Goal: Download file/media

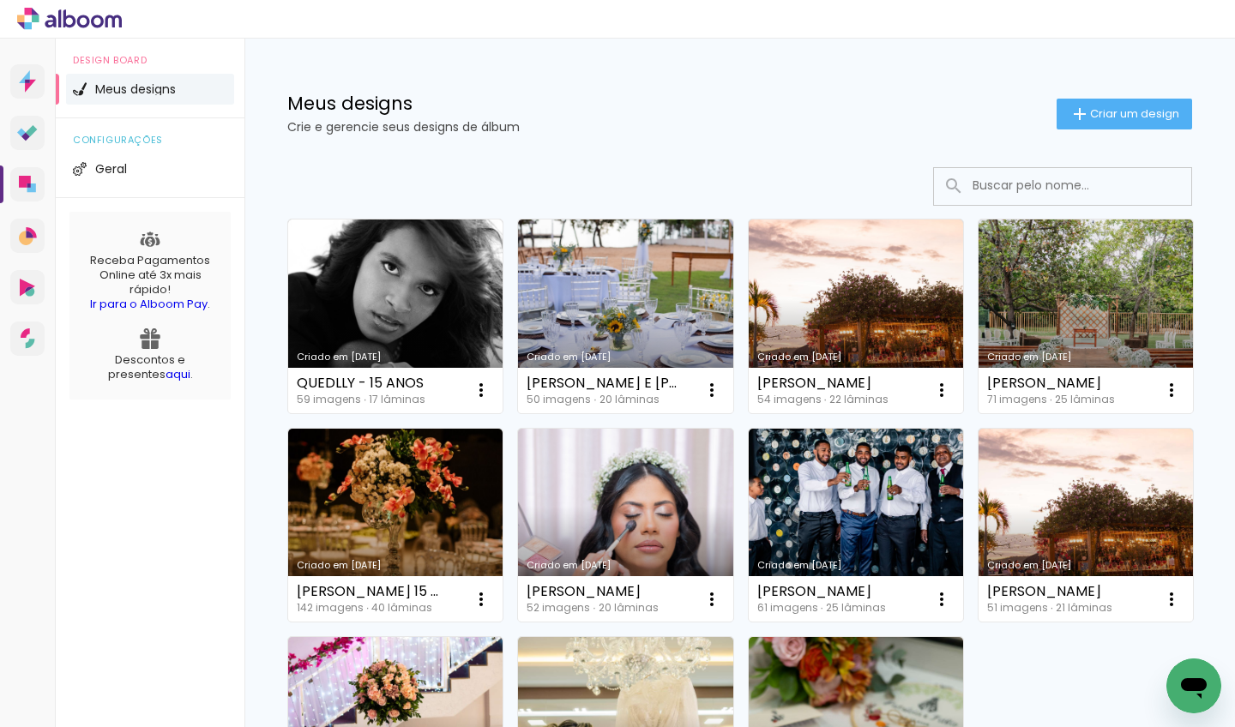
click at [525, 160] on div "Criado em 19/09/25 QUEDLLY - 15 ANOS 59 imagens ∙ 17 lâminas Abrir Fazer uma có…" at bounding box center [739, 570] width 991 height 841
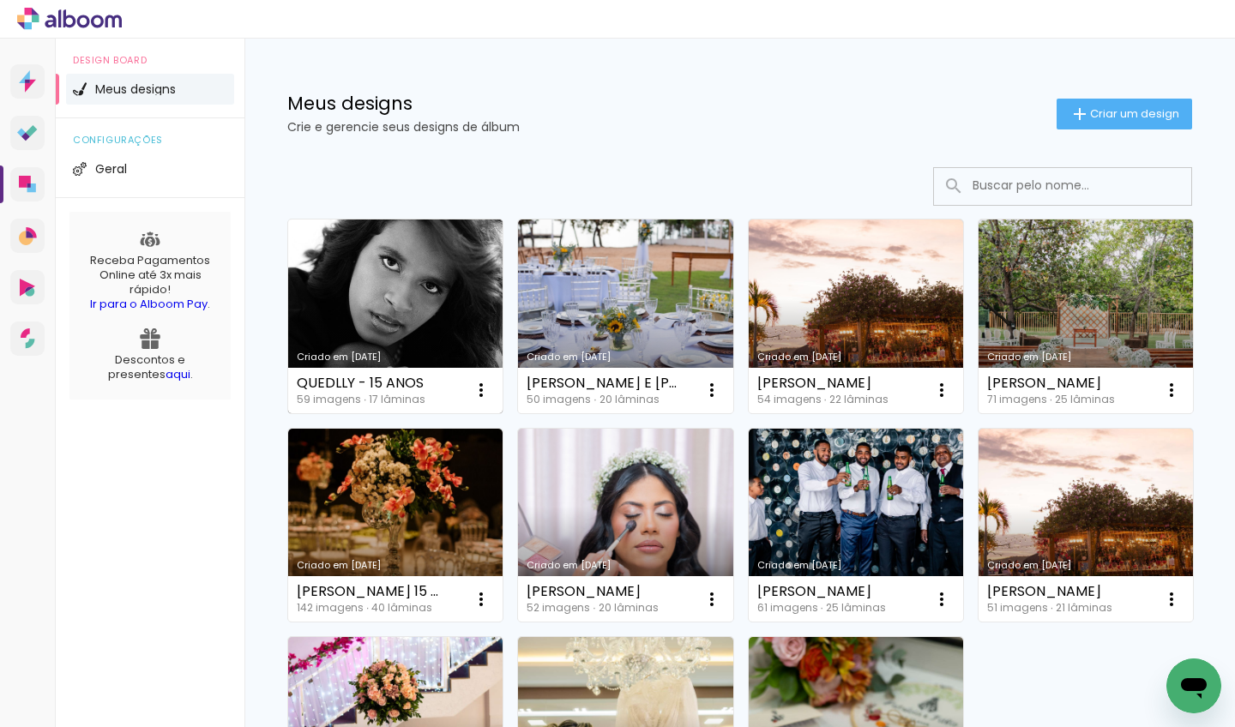
click at [438, 253] on link "Criado em [DATE]" at bounding box center [395, 317] width 214 height 194
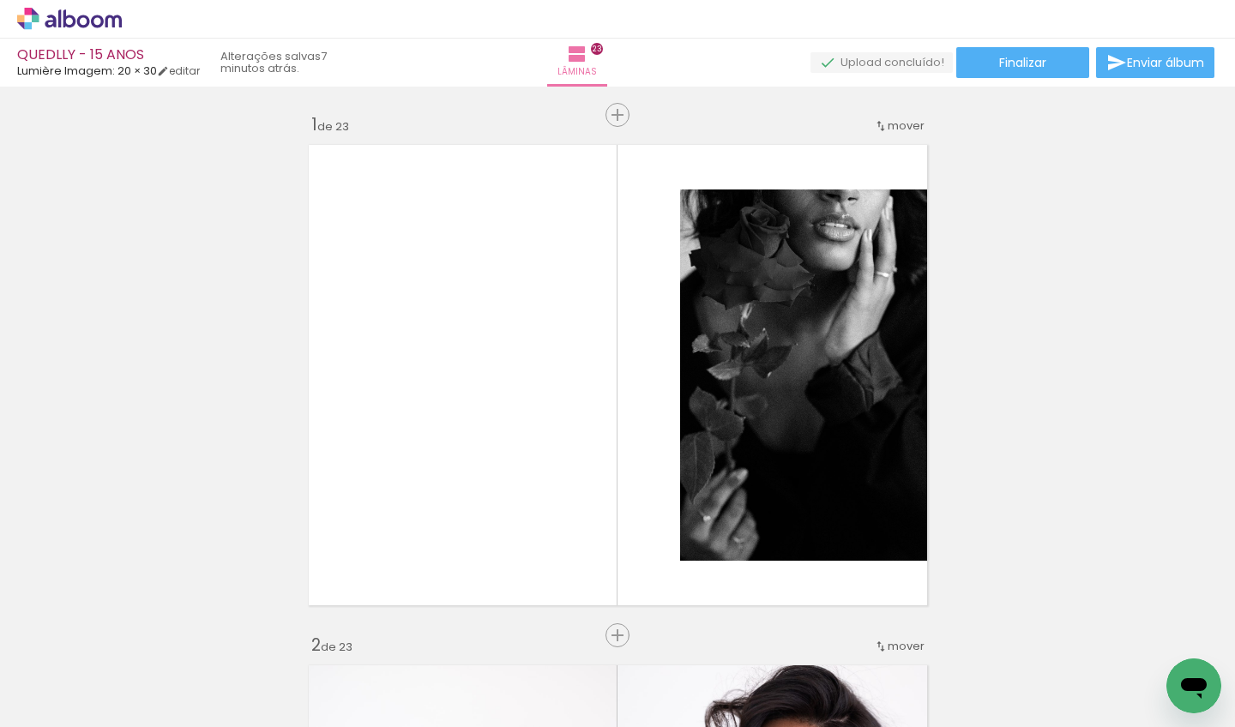
scroll to position [0, 4562]
click at [1119, 64] on iron-icon at bounding box center [1117, 62] width 21 height 21
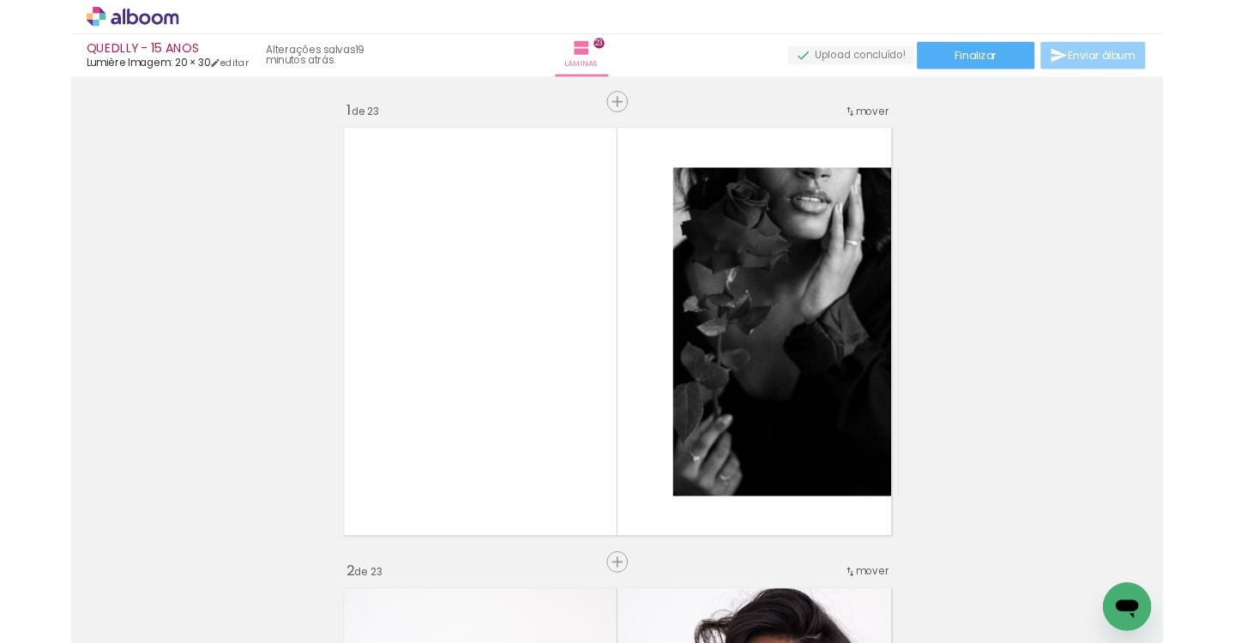
scroll to position [0, 4562]
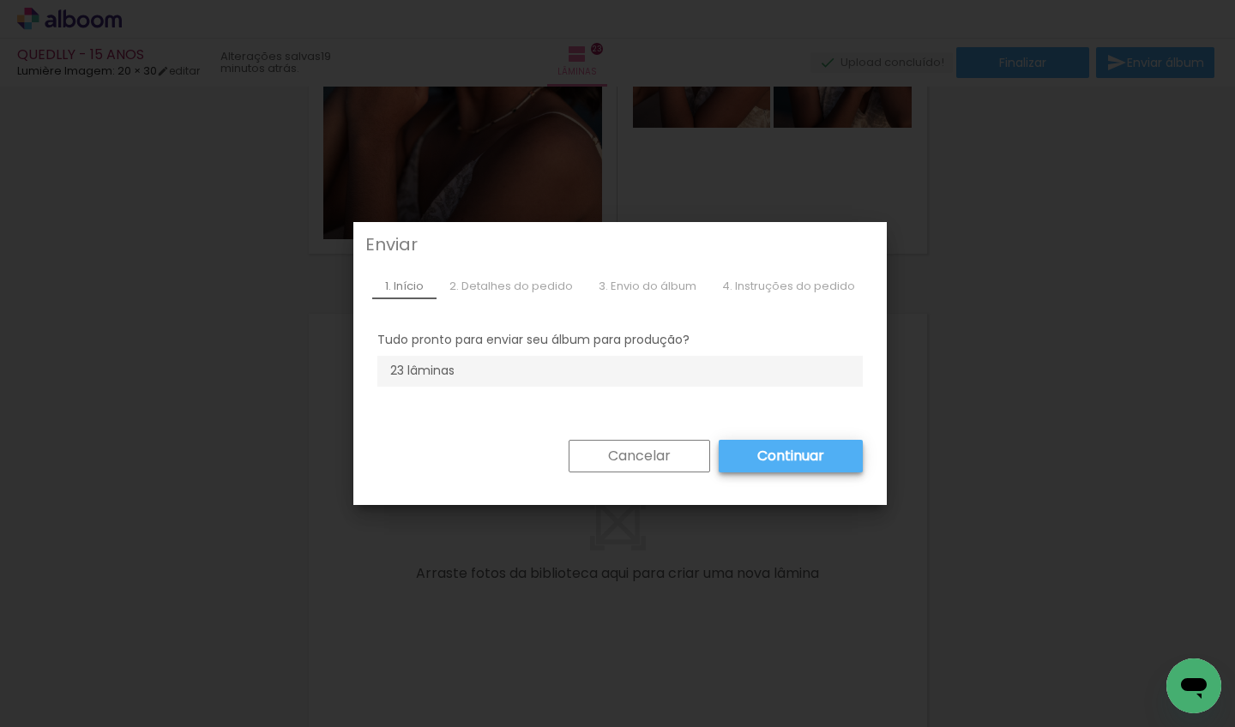
drag, startPoint x: 660, startPoint y: 457, endPoint x: 671, endPoint y: 443, distance: 17.8
click at [660, 457] on paper-button "Cancelar" at bounding box center [640, 456] width 142 height 33
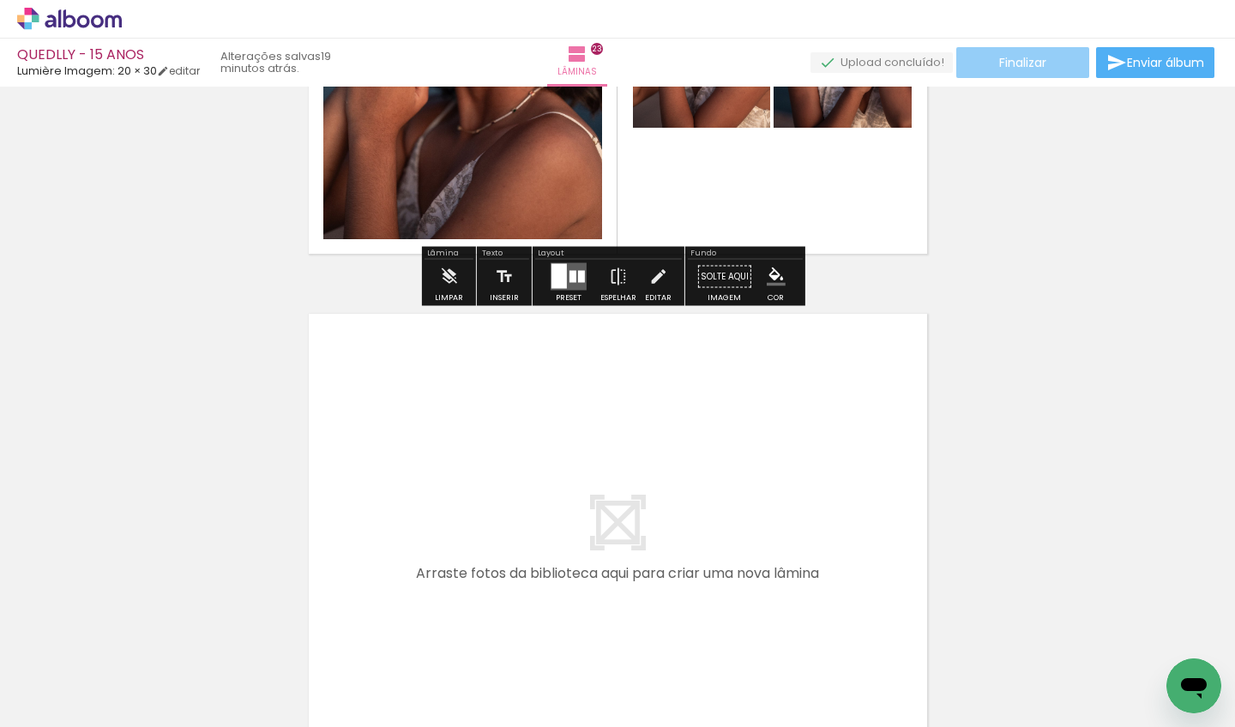
click at [976, 71] on paper-button "Finalizar" at bounding box center [1022, 62] width 133 height 31
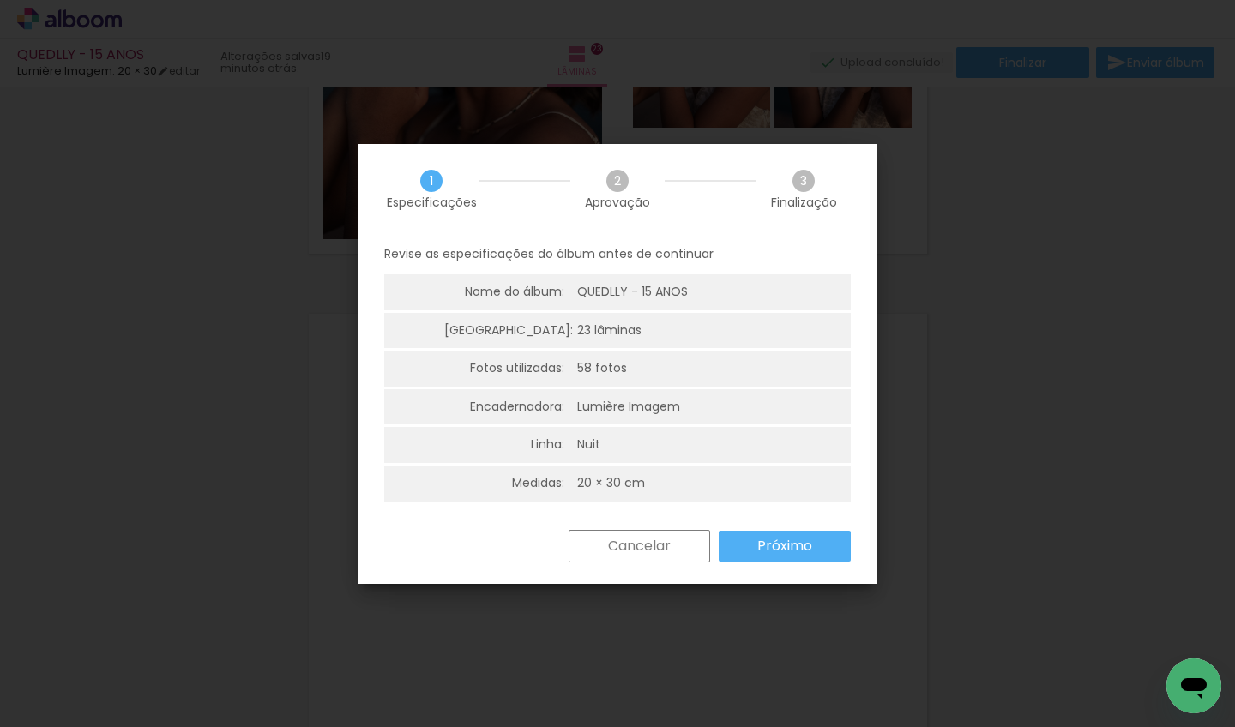
click at [0, 0] on slot "Próximo" at bounding box center [0, 0] width 0 height 0
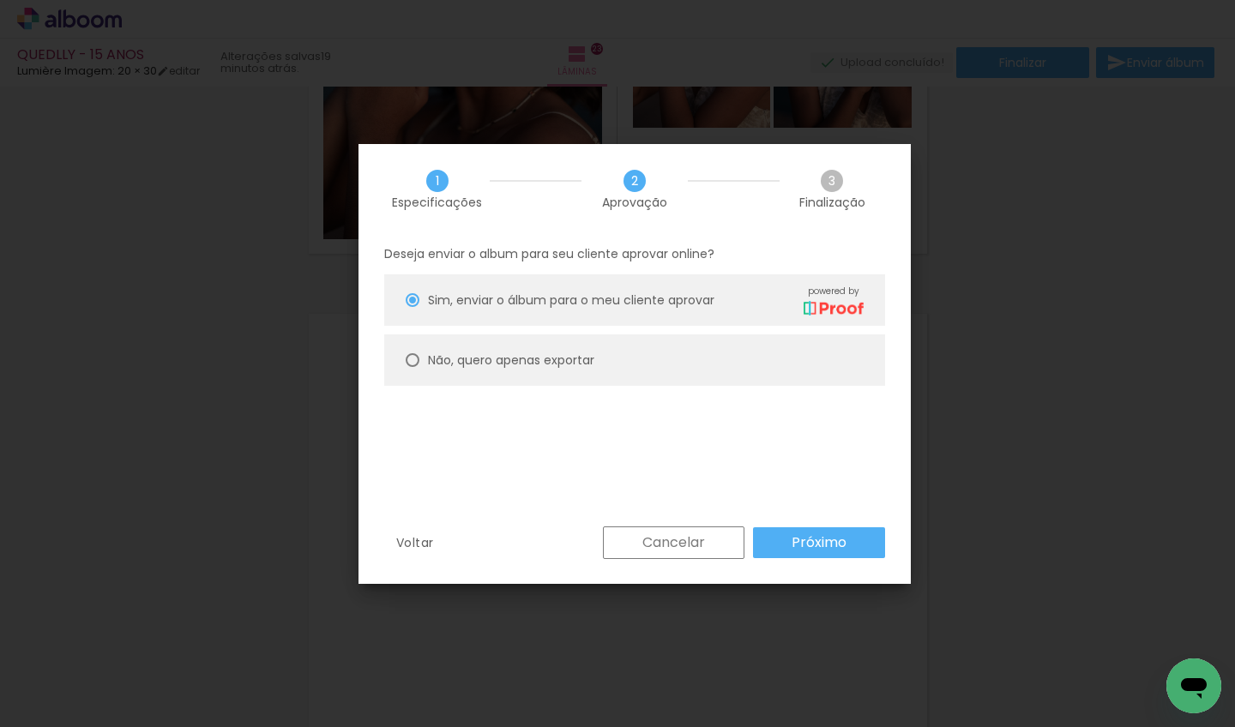
click at [0, 0] on slot "Não, quero apenas exportar" at bounding box center [0, 0] width 0 height 0
type paper-radio-button "on"
click at [0, 0] on slot "Próximo" at bounding box center [0, 0] width 0 height 0
type input "Alta, 300 DPI"
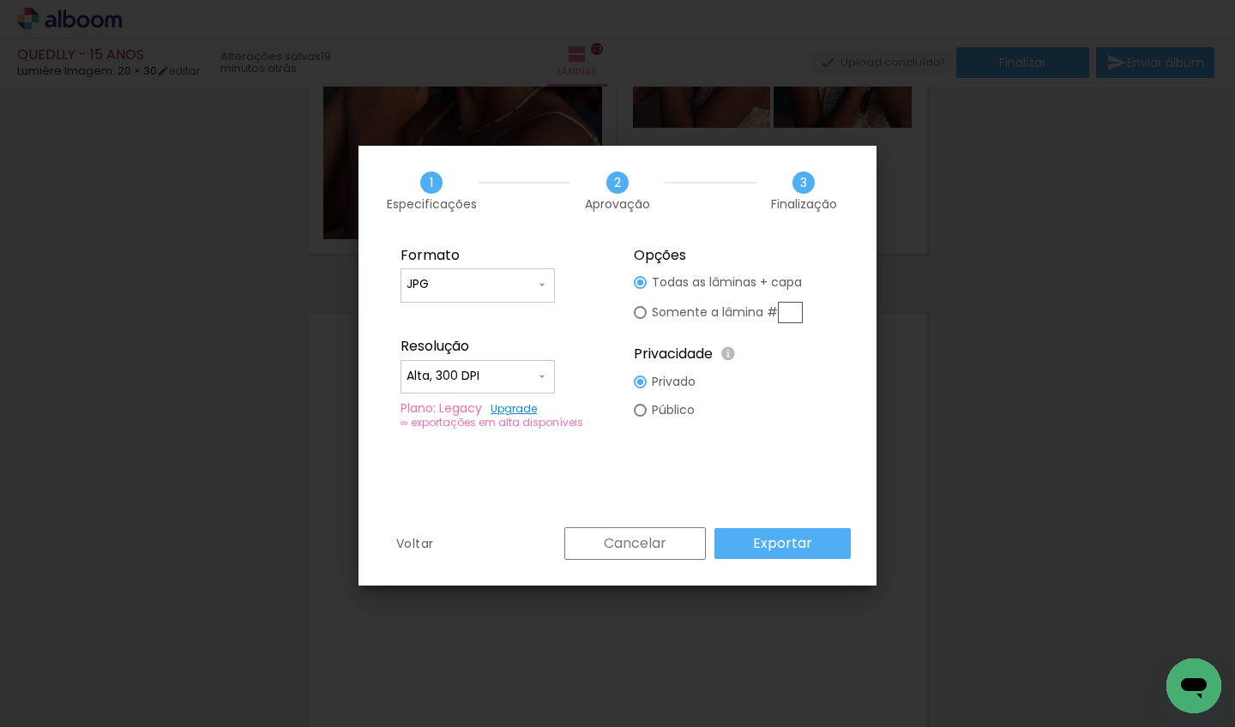
click at [639, 311] on div at bounding box center [640, 312] width 13 height 13
type paper-radio-button "on"
click at [644, 414] on div at bounding box center [640, 410] width 13 height 13
type paper-radio-button "on"
click at [645, 376] on div at bounding box center [640, 382] width 13 height 13
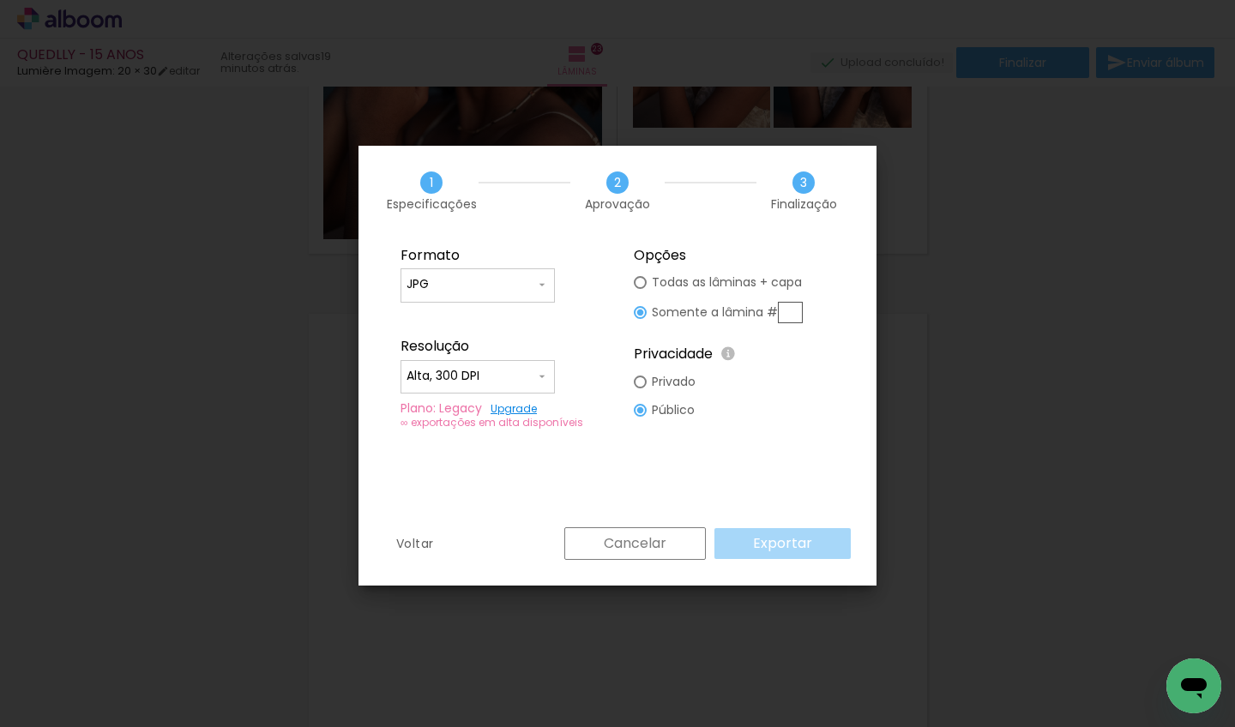
type paper-radio-button "on"
click at [641, 276] on div at bounding box center [640, 282] width 13 height 13
type paper-radio-button "on"
click at [775, 558] on paper-button "Exportar" at bounding box center [783, 543] width 136 height 31
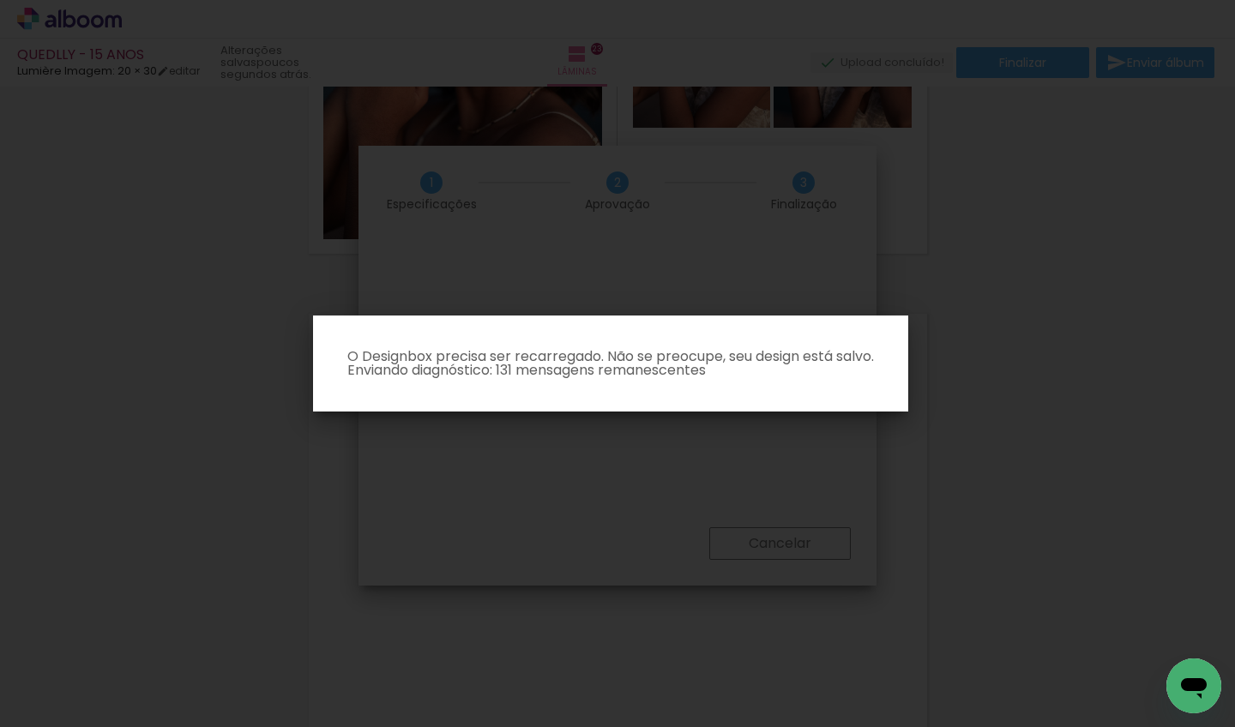
click at [667, 225] on iron-overlay-backdrop at bounding box center [617, 363] width 1235 height 727
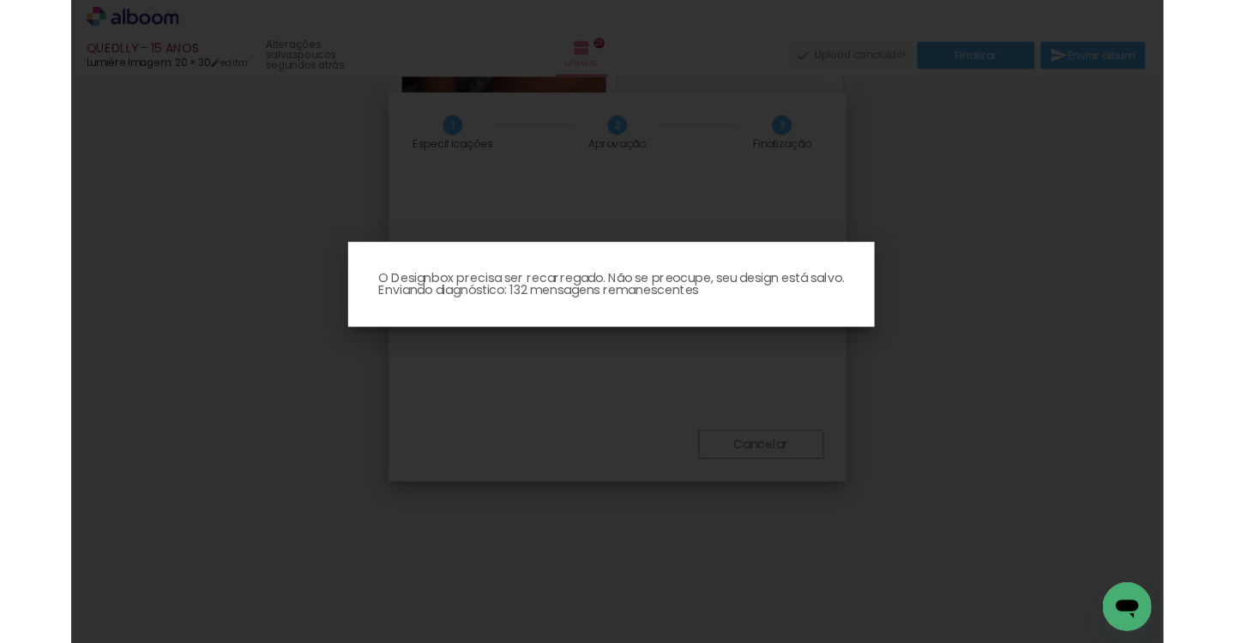
scroll to position [10096, 0]
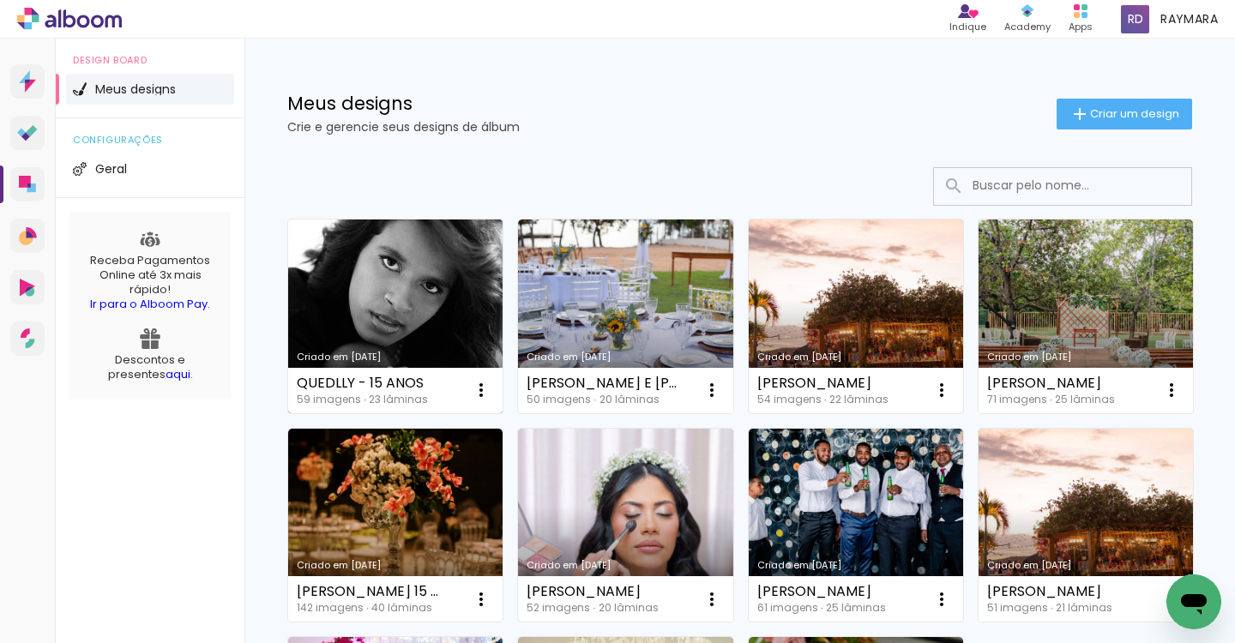
click at [311, 259] on link "Criado em [DATE]" at bounding box center [395, 317] width 214 height 194
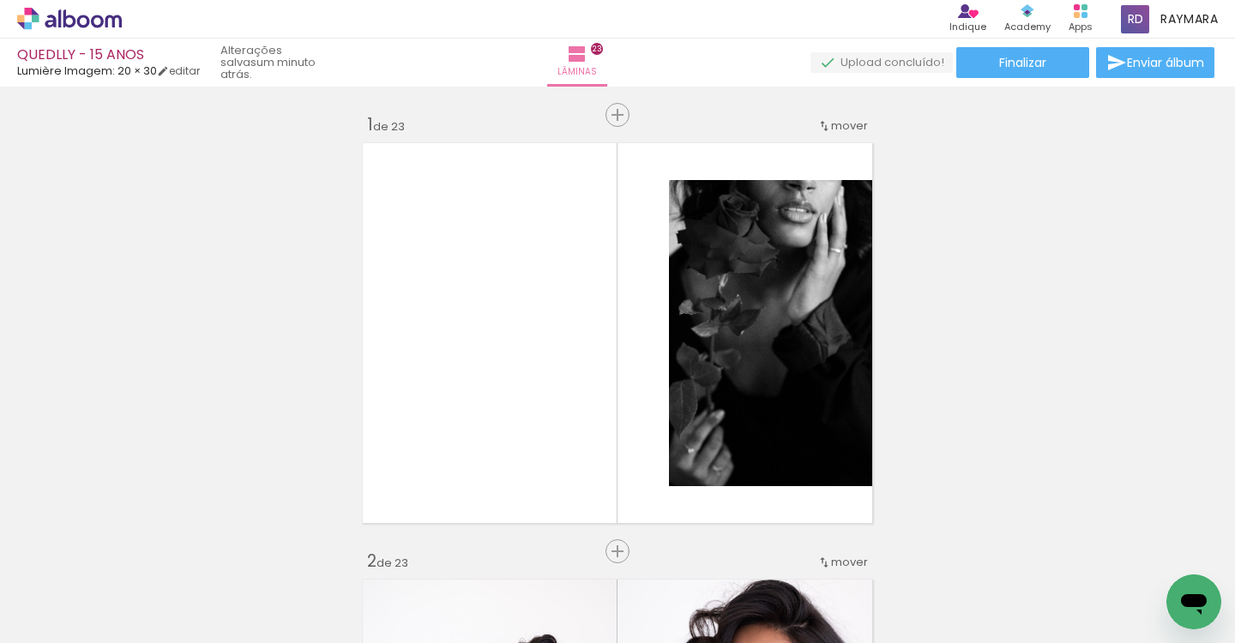
scroll to position [0, 933]
drag, startPoint x: 305, startPoint y: 636, endPoint x: 1048, endPoint y: 586, distance: 745.4
click at [0, 0] on iron-horizontal-list at bounding box center [0, 0] width 0 height 0
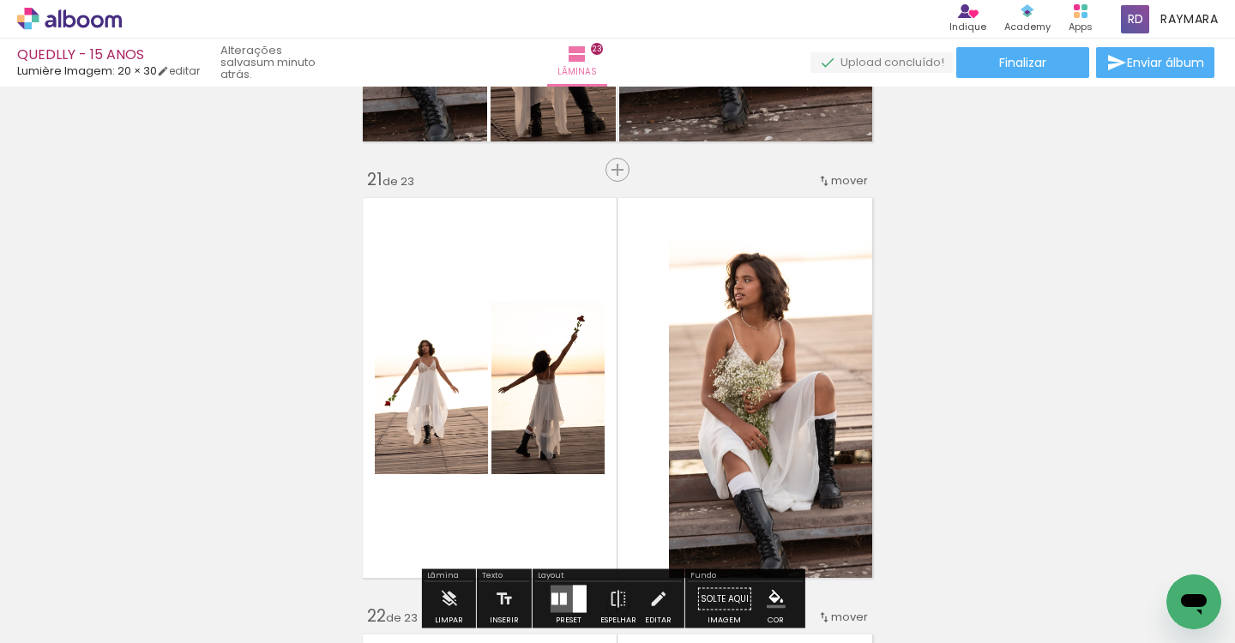
scroll to position [10096, 0]
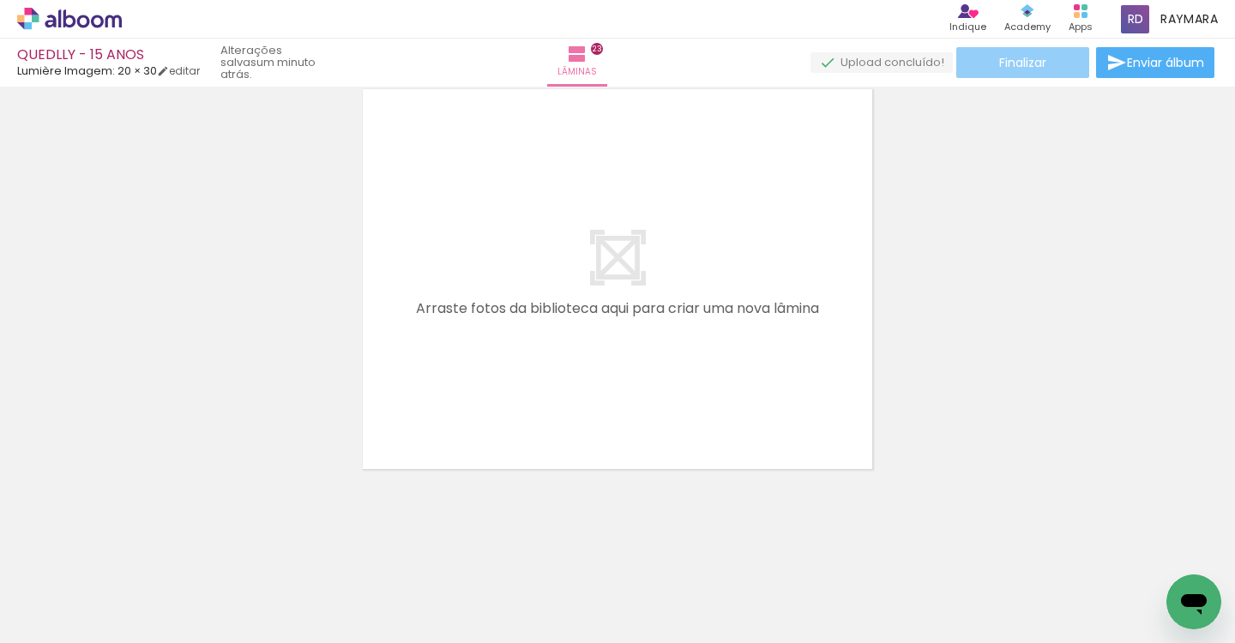
click at [1022, 57] on span "Finalizar" at bounding box center [1022, 63] width 47 height 12
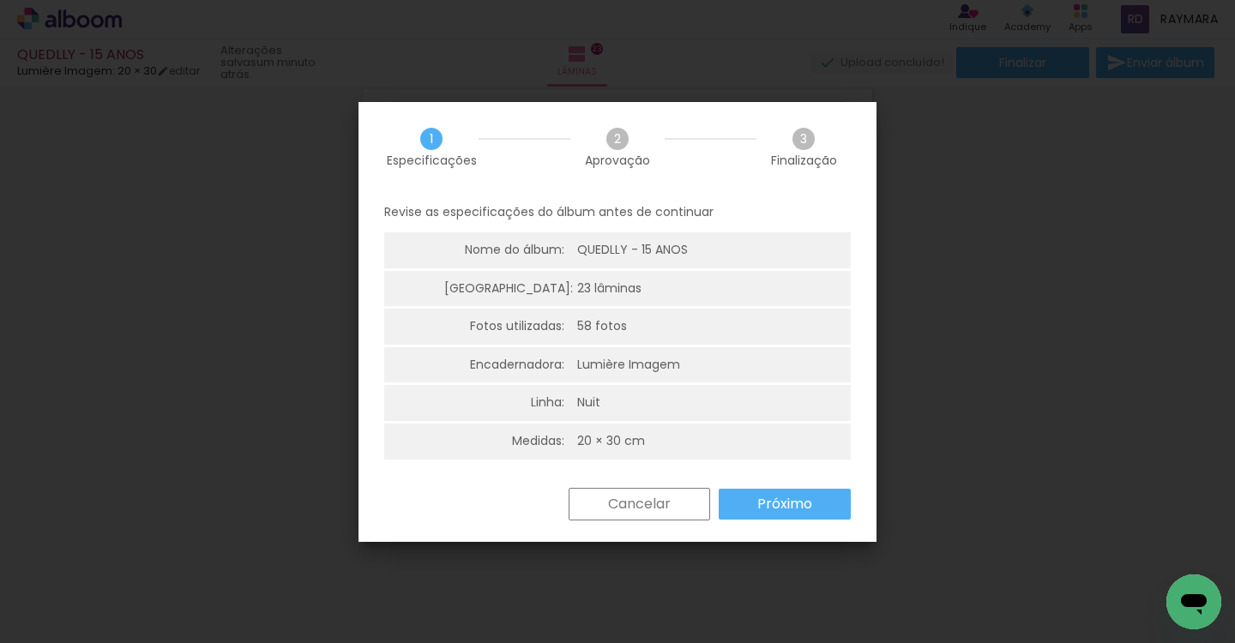
click at [0, 0] on slot "Próximo" at bounding box center [0, 0] width 0 height 0
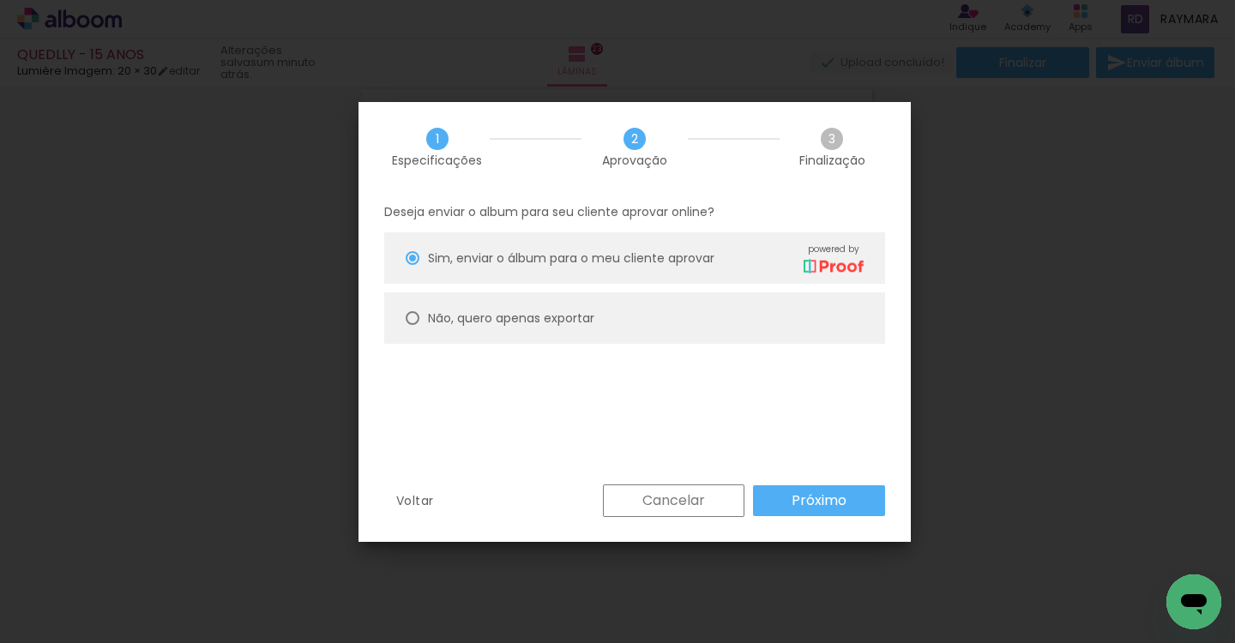
click at [0, 0] on slot "Não, quero apenas exportar" at bounding box center [0, 0] width 0 height 0
type paper-radio-button "on"
click at [0, 0] on slot "Próximo" at bounding box center [0, 0] width 0 height 0
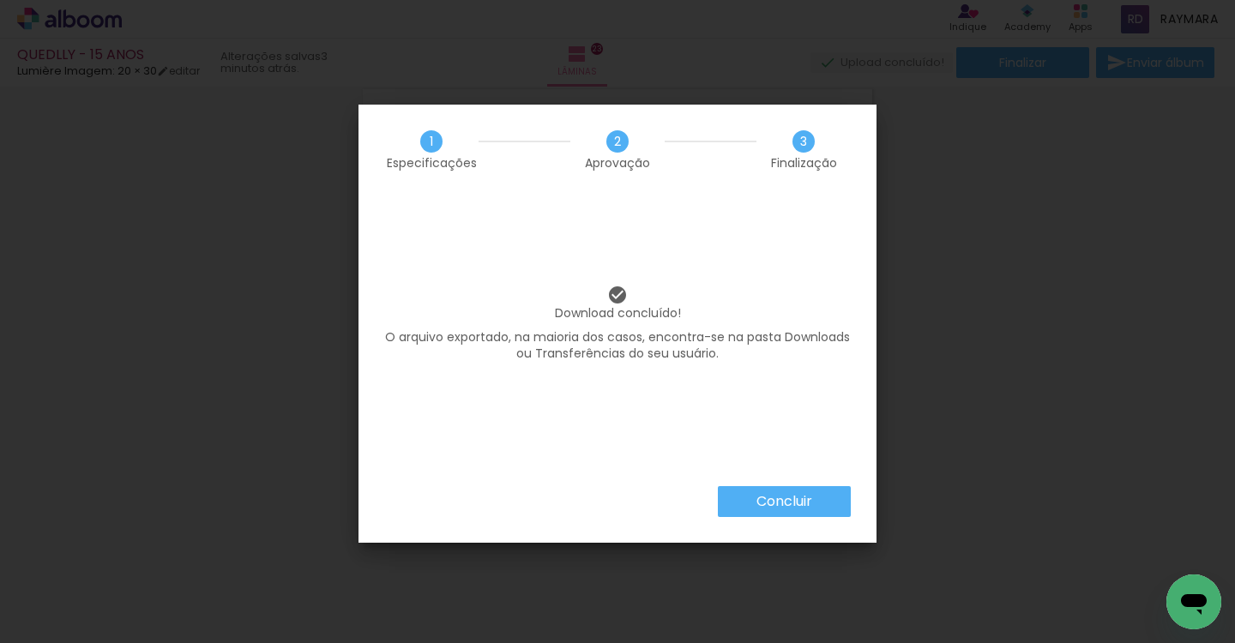
click at [0, 0] on paper-button "Concluir" at bounding box center [0, 0] width 0 height 0
